Goal: Information Seeking & Learning: Learn about a topic

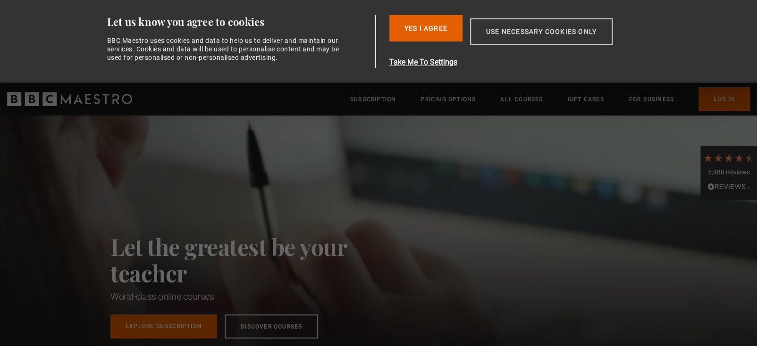
click at [528, 36] on button "Use necessary cookies only" at bounding box center [541, 31] width 143 height 27
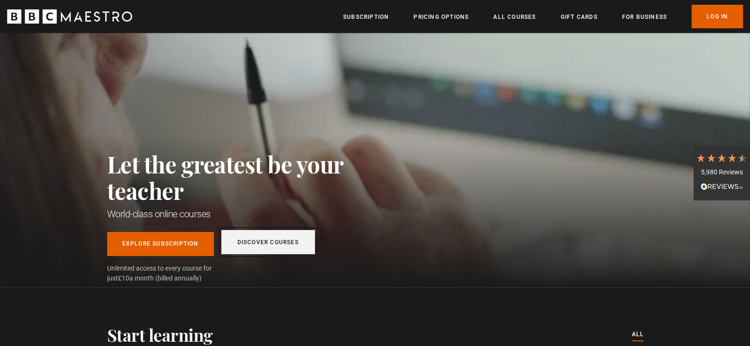
click at [271, 246] on link "Discover Courses" at bounding box center [267, 242] width 93 height 24
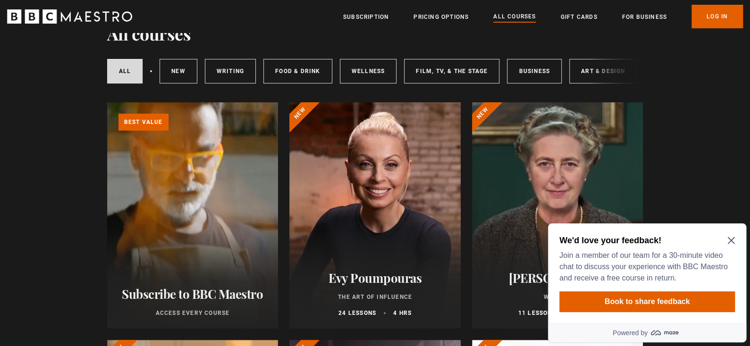
click at [734, 241] on icon "Close Maze Prompt" at bounding box center [731, 241] width 8 height 8
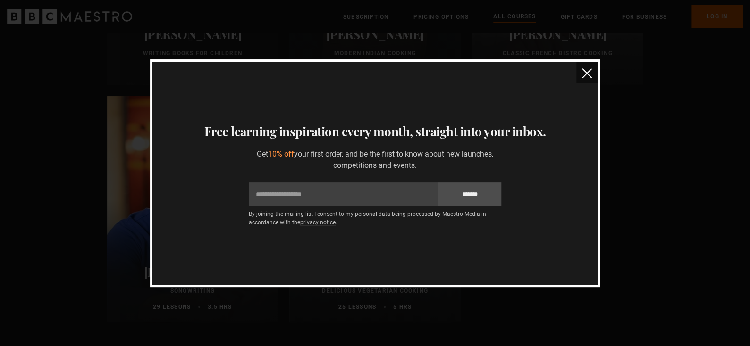
scroll to position [3493, 0]
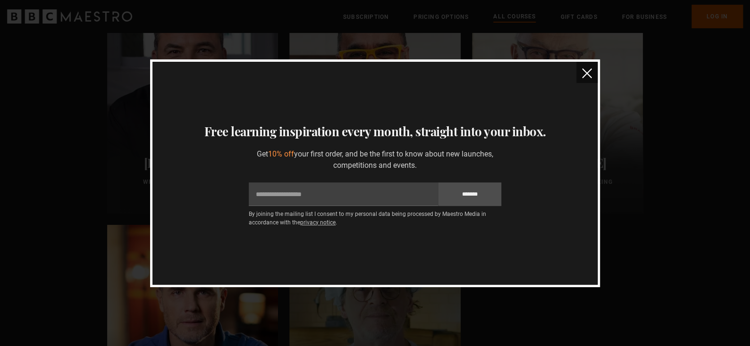
click at [579, 75] on button "close" at bounding box center [586, 72] width 21 height 21
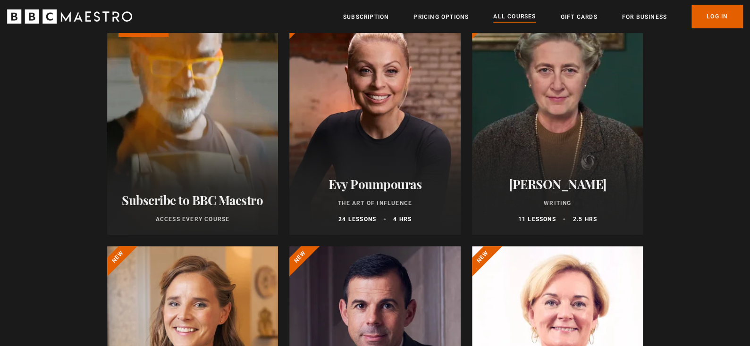
scroll to position [0, 0]
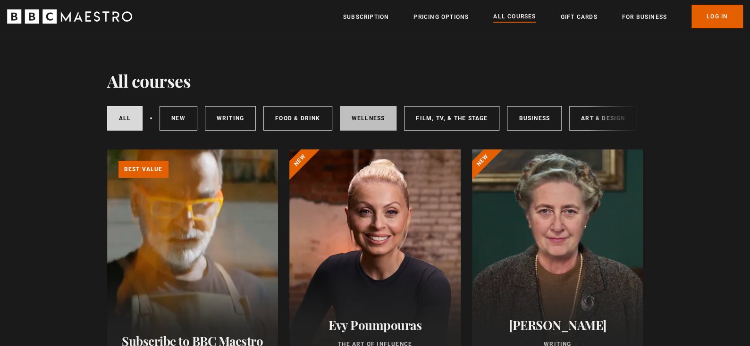
click at [359, 120] on link "Wellness" at bounding box center [368, 118] width 57 height 25
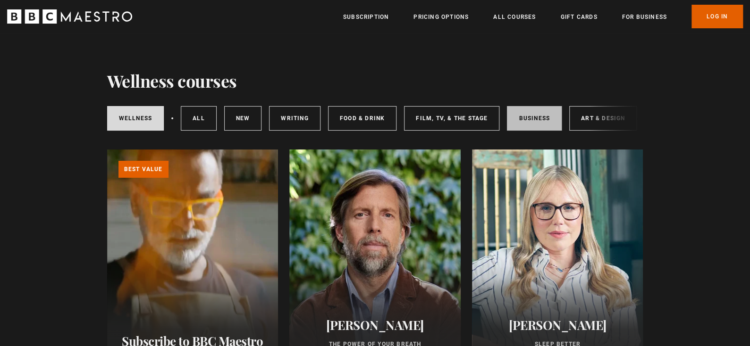
click at [536, 120] on link "Business" at bounding box center [534, 118] width 55 height 25
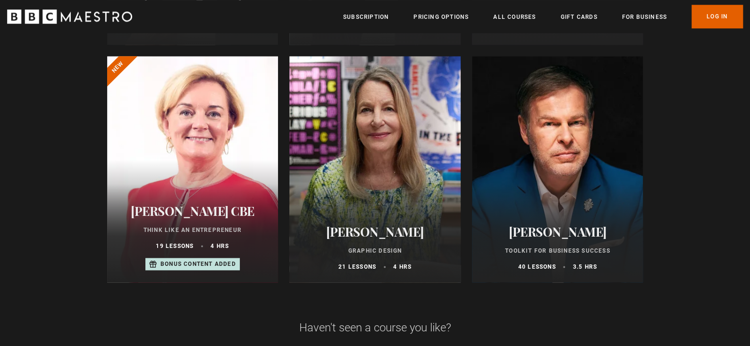
scroll to position [613, 0]
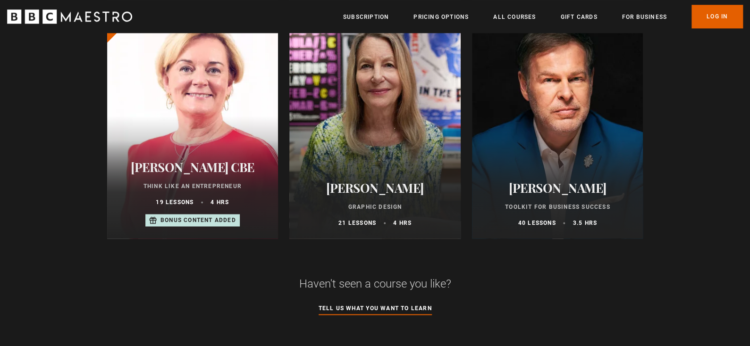
click at [561, 208] on p "Toolkit for Business Success" at bounding box center [557, 207] width 149 height 8
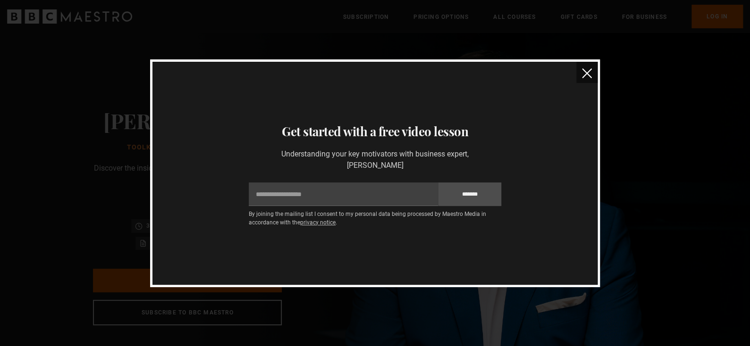
click at [581, 69] on button "close" at bounding box center [586, 72] width 21 height 21
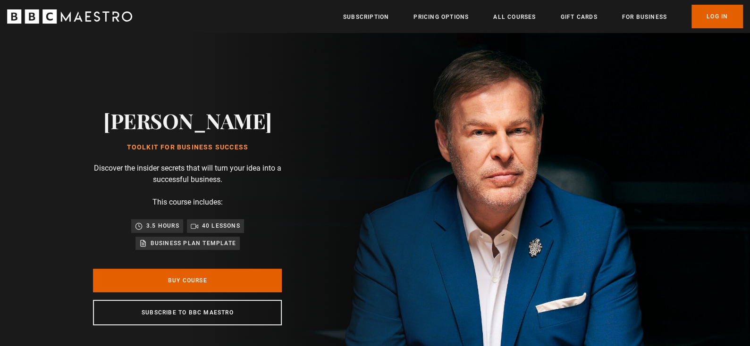
scroll to position [0, 247]
